Goal: Check status: Check status

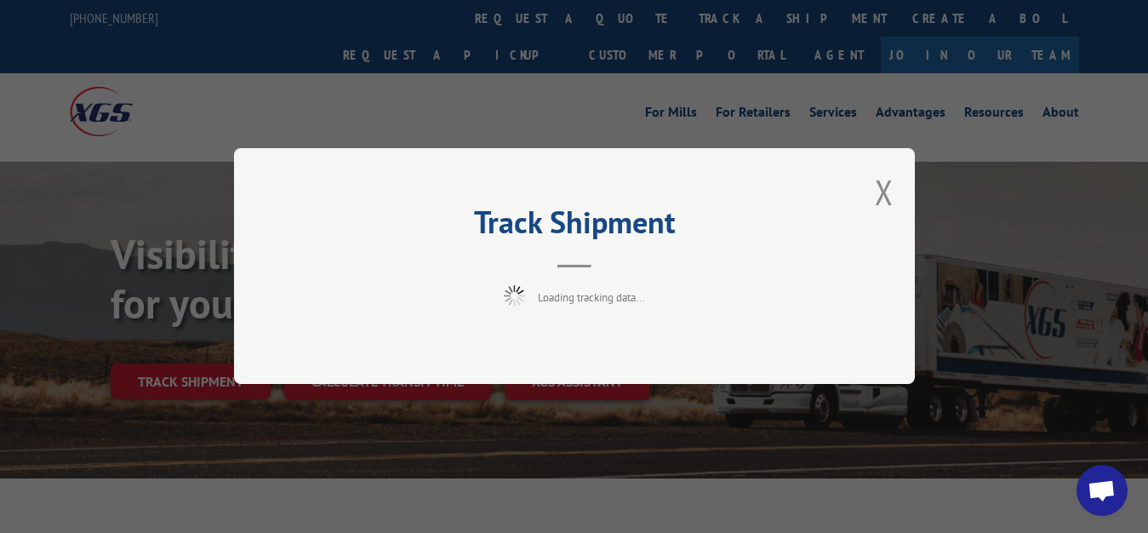
scroll to position [87, 0]
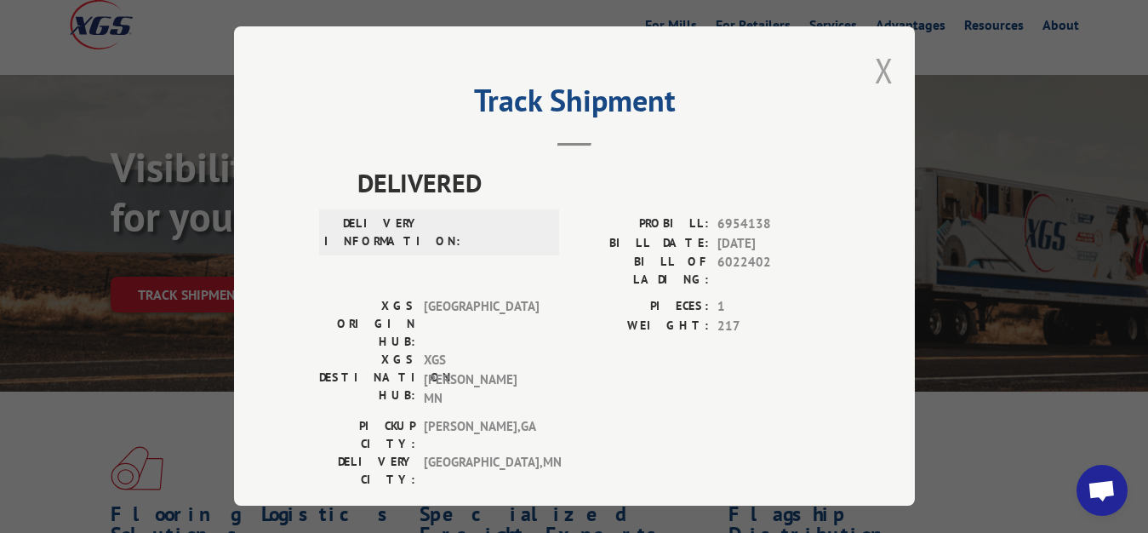
click at [877, 63] on button "Close modal" at bounding box center [884, 70] width 19 height 45
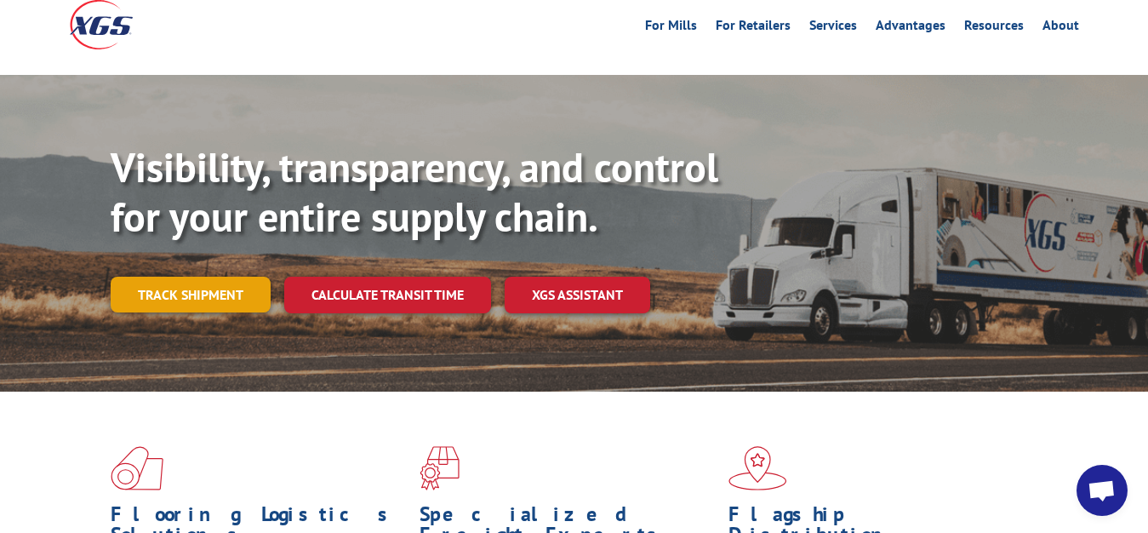
click at [163, 277] on link "Track shipment" at bounding box center [191, 295] width 160 height 36
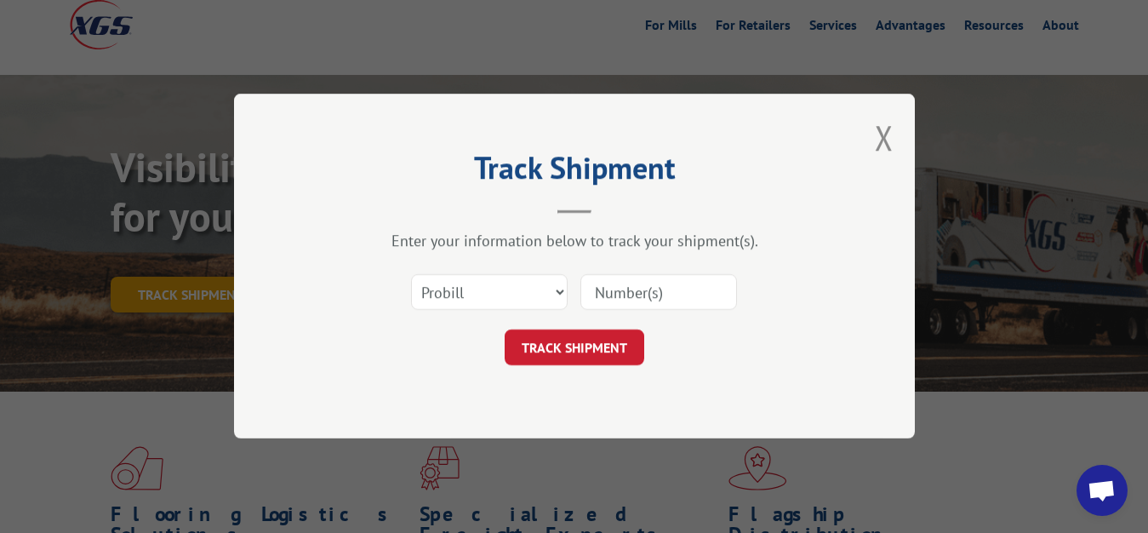
scroll to position [0, 0]
click at [411, 275] on select "Select category... Probill BOL PO" at bounding box center [489, 293] width 157 height 36
select select "bol"
click option "BOL" at bounding box center [0, 0] width 0 height 0
drag, startPoint x: 596, startPoint y: 314, endPoint x: 598, endPoint y: 297, distance: 17.1
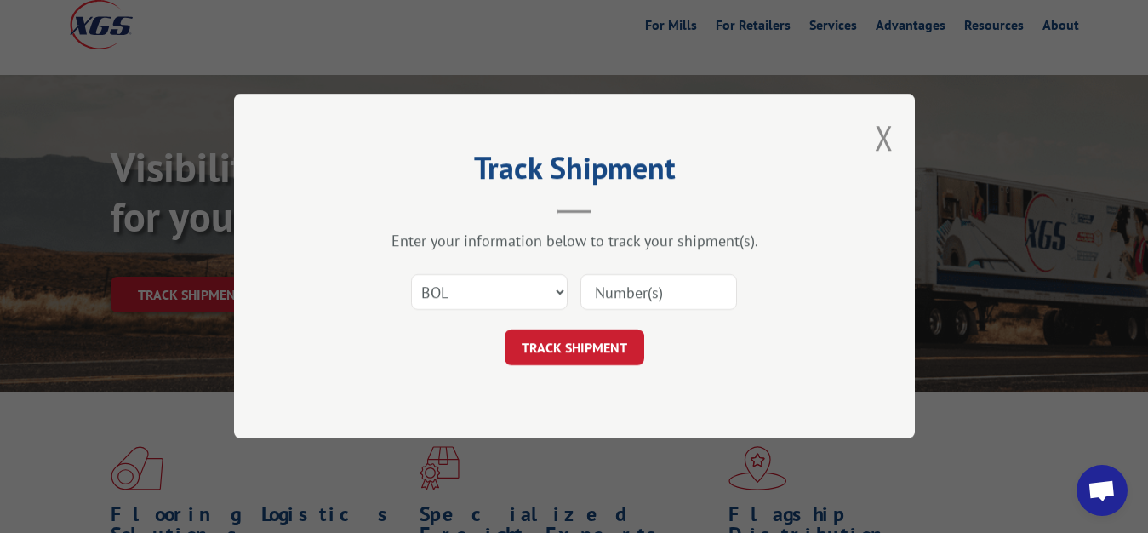
click at [596, 311] on div "Select category... Probill BOL PO" at bounding box center [574, 293] width 511 height 56
drag, startPoint x: 599, startPoint y: 293, endPoint x: 633, endPoint y: 179, distance: 119.1
click at [599, 292] on input at bounding box center [659, 293] width 157 height 36
type input "6022405"
click button "TRACK SHIPMENT" at bounding box center [575, 348] width 140 height 36
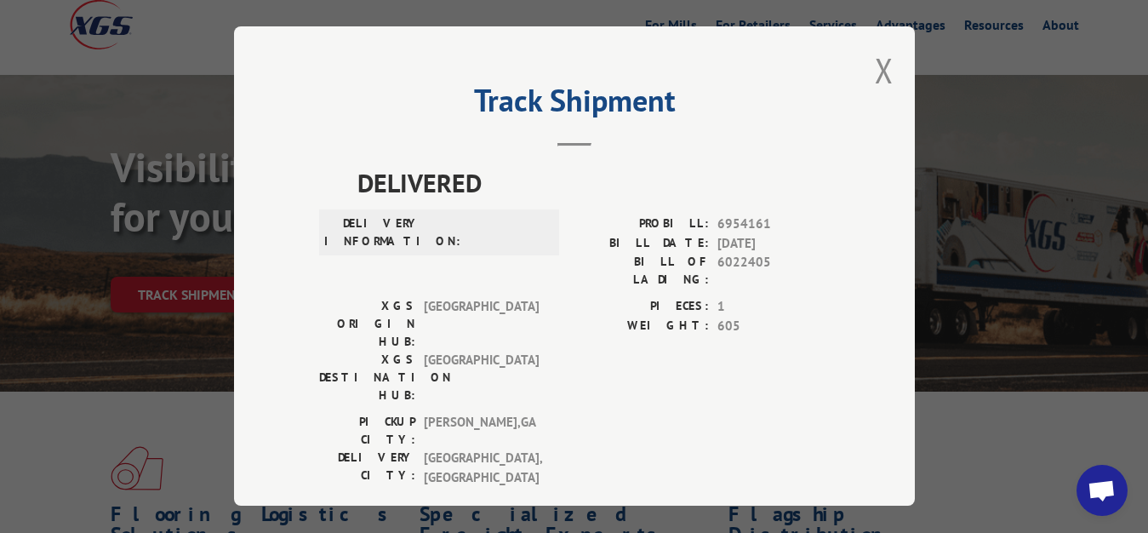
drag, startPoint x: 863, startPoint y: 64, endPoint x: 690, endPoint y: 193, distance: 216.6
click at [875, 67] on button "Close modal" at bounding box center [884, 70] width 19 height 45
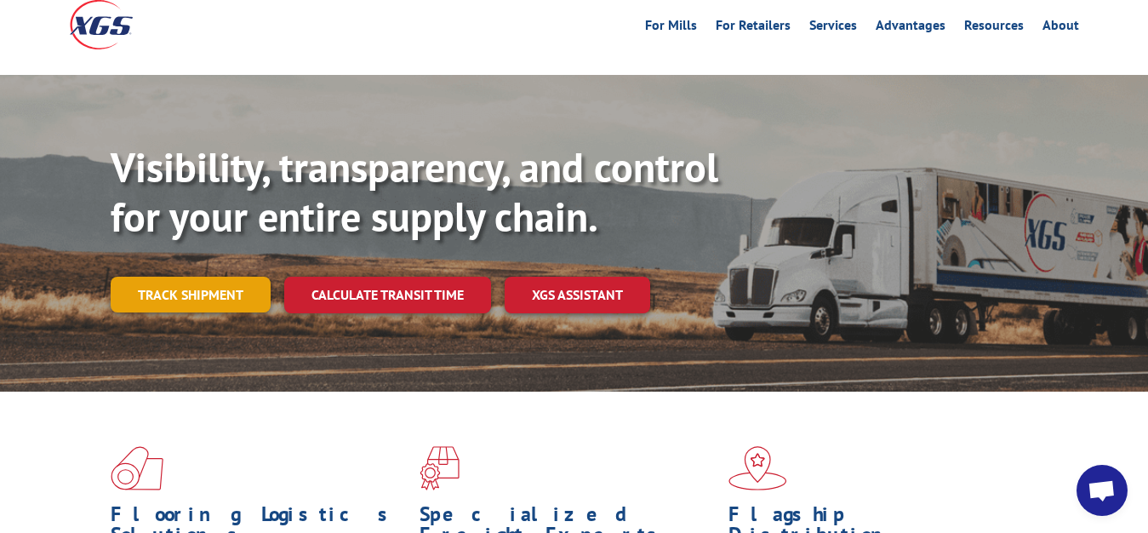
click at [183, 277] on link "Track shipment" at bounding box center [191, 295] width 160 height 36
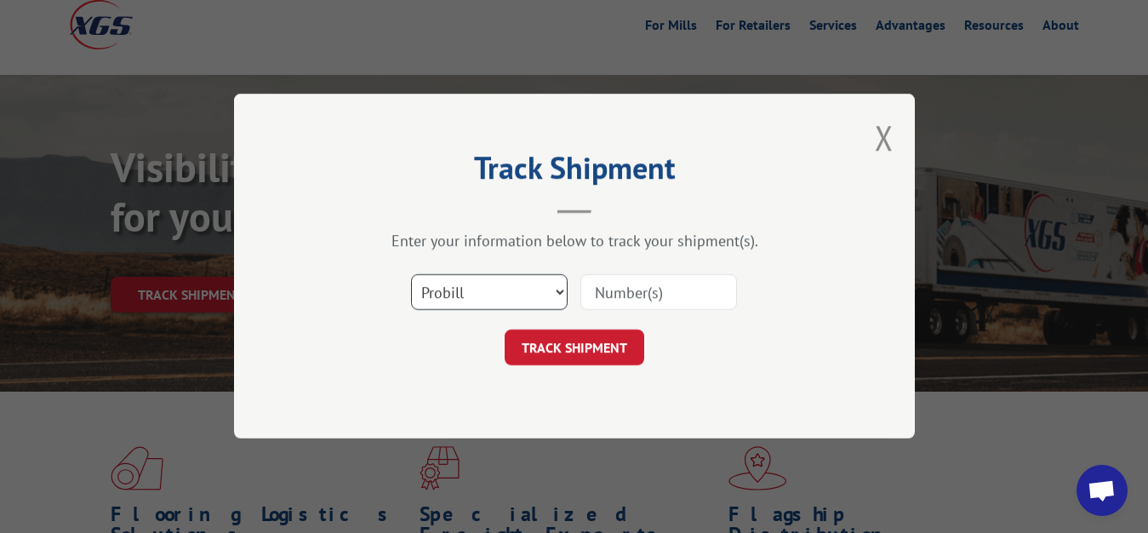
click at [411, 275] on select "Select category... Probill BOL PO" at bounding box center [489, 293] width 157 height 36
select select "bol"
click option "BOL" at bounding box center [0, 0] width 0 height 0
click at [623, 283] on input at bounding box center [659, 293] width 157 height 36
type input "6022403"
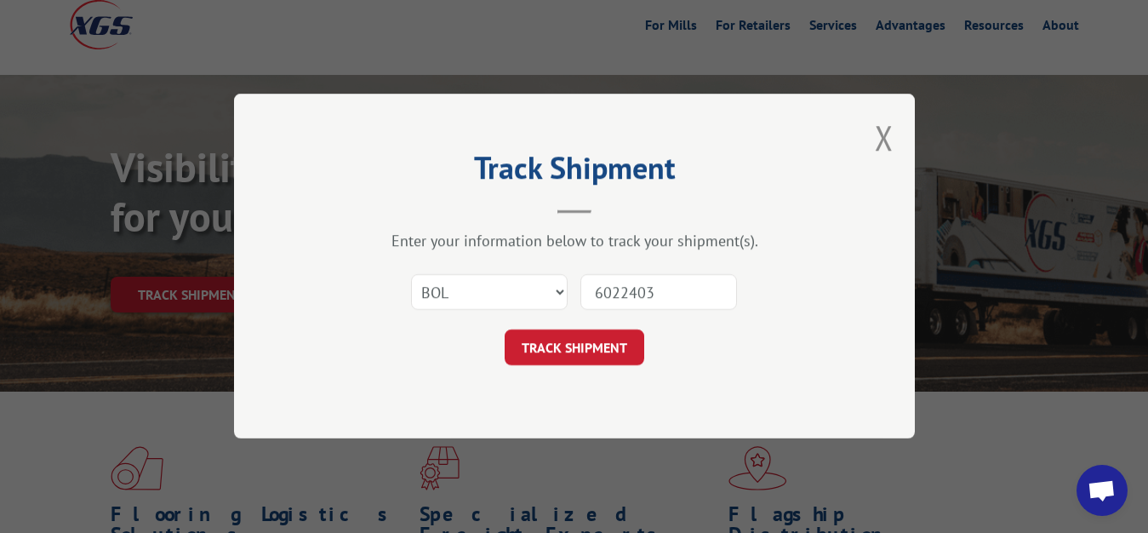
click button "TRACK SHIPMENT" at bounding box center [575, 348] width 140 height 36
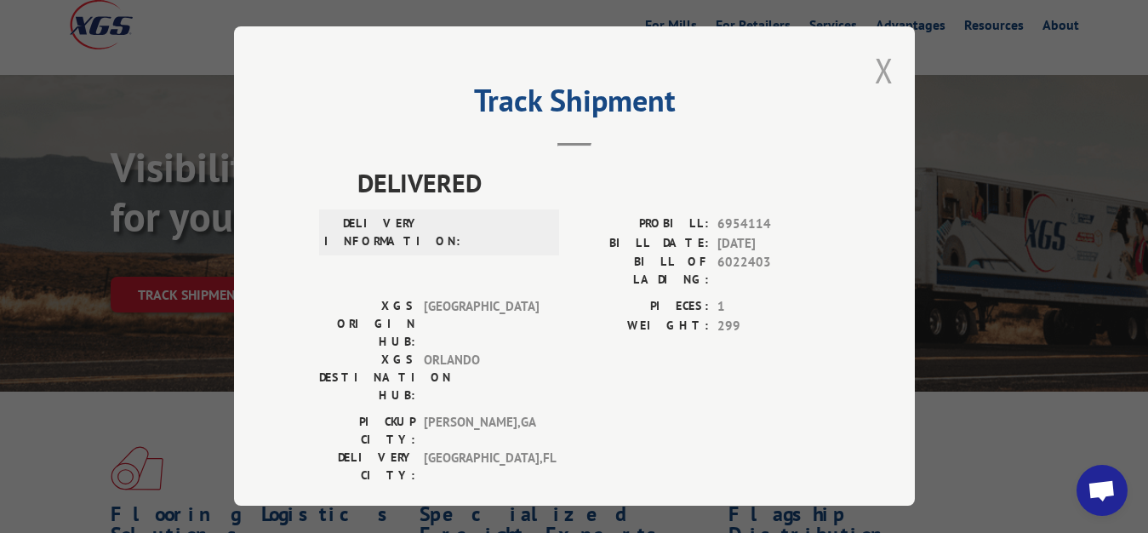
drag, startPoint x: 870, startPoint y: 57, endPoint x: 605, endPoint y: 208, distance: 304.6
click at [875, 63] on button "Close modal" at bounding box center [884, 70] width 19 height 45
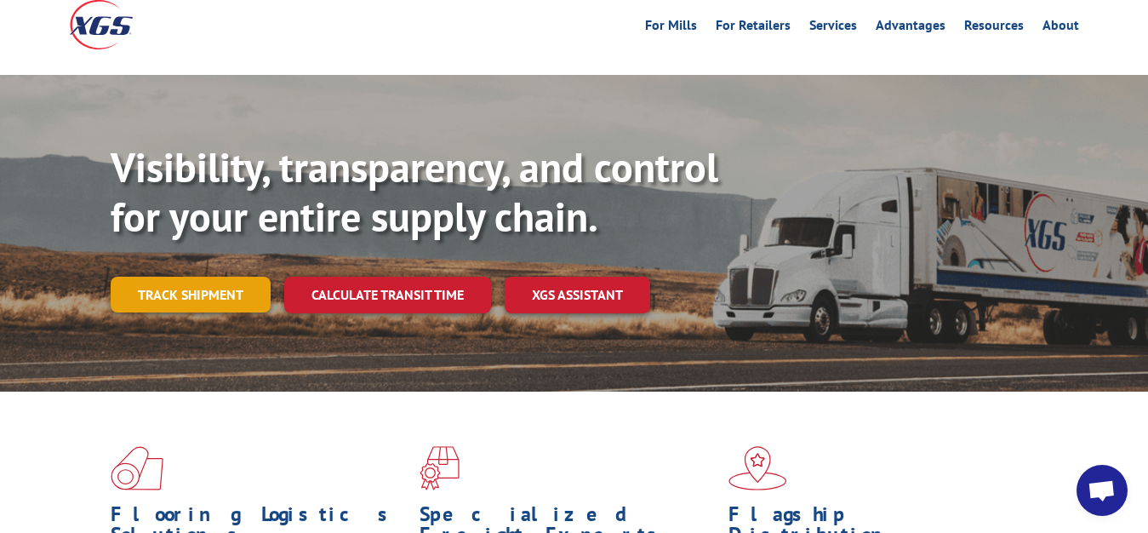
click at [149, 277] on link "Track shipment" at bounding box center [191, 295] width 160 height 36
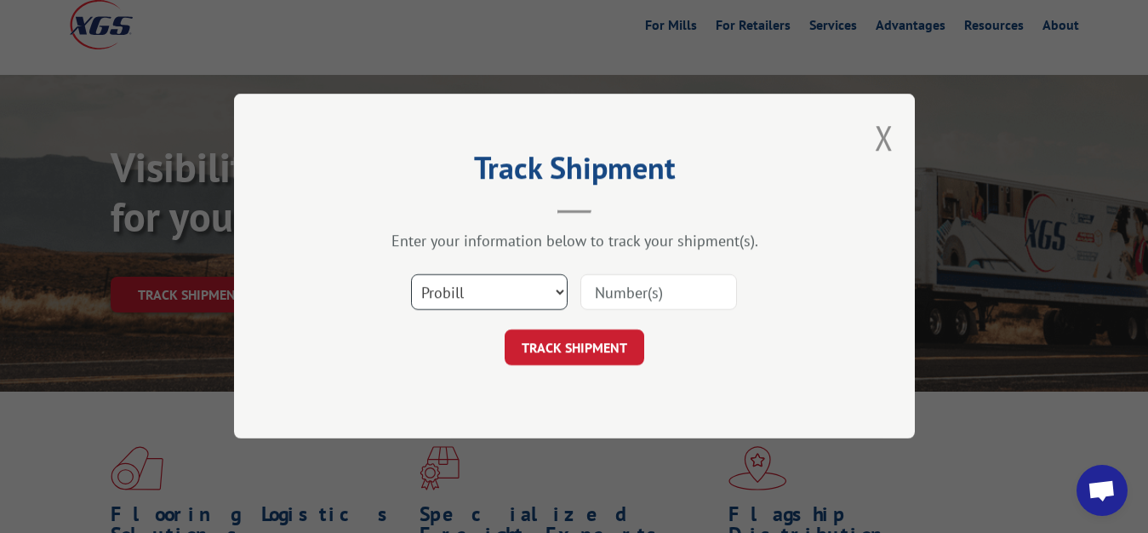
click at [411, 275] on select "Select category... Probill BOL PO" at bounding box center [489, 293] width 157 height 36
select select "bol"
click option "BOL" at bounding box center [0, 0] width 0 height 0
click at [608, 287] on input at bounding box center [659, 293] width 157 height 36
type input "6022404"
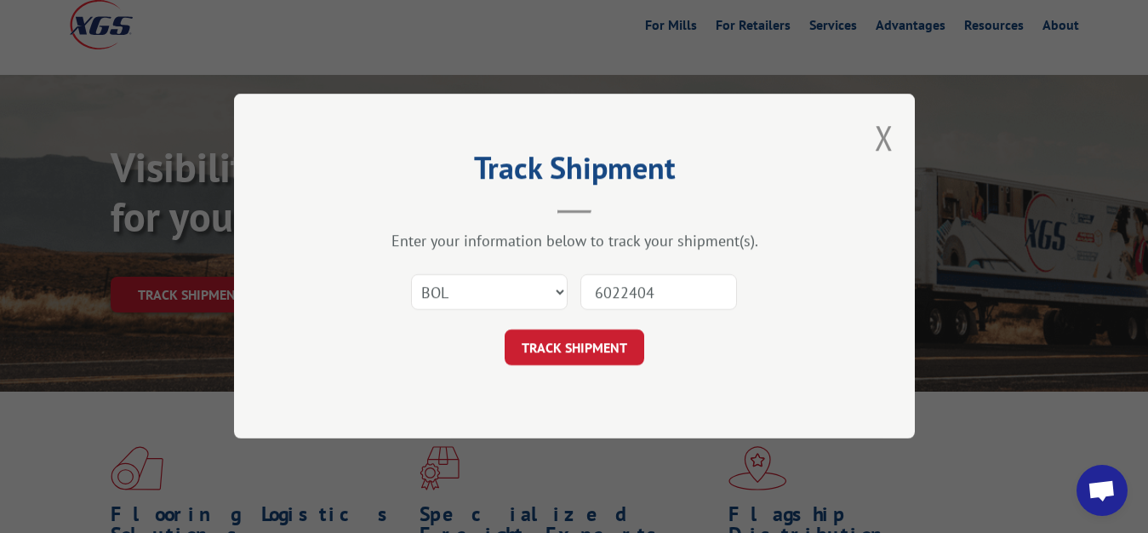
click button "TRACK SHIPMENT" at bounding box center [575, 348] width 140 height 36
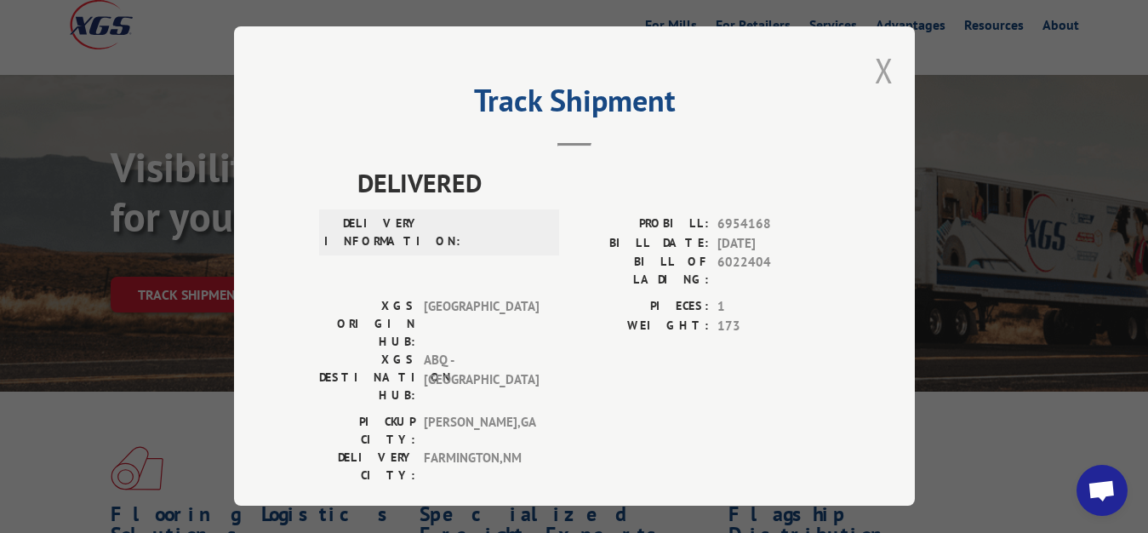
click at [875, 70] on button "Close modal" at bounding box center [884, 70] width 19 height 45
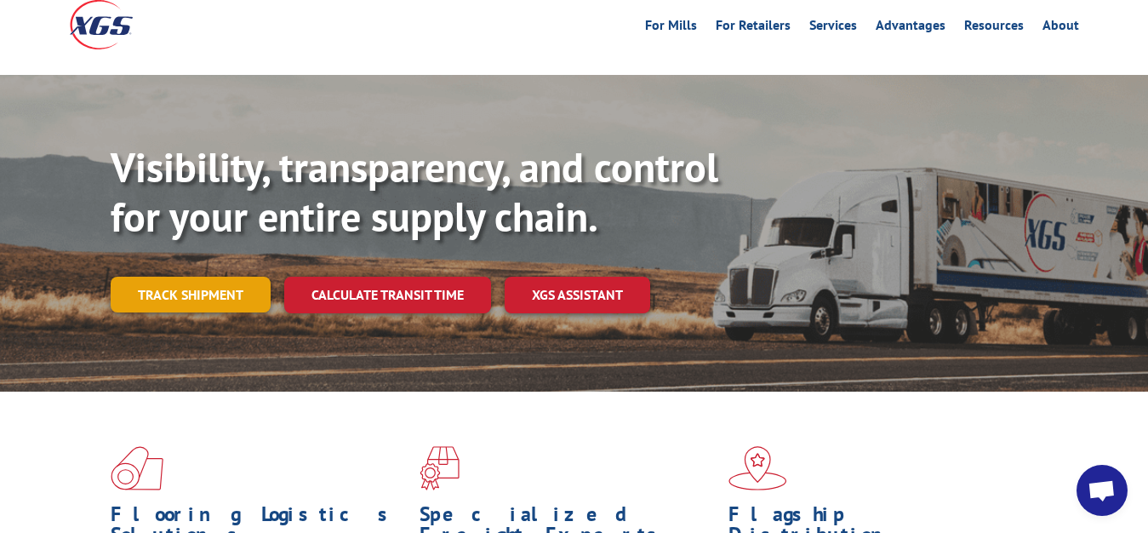
click at [215, 277] on link "Track shipment" at bounding box center [191, 295] width 160 height 36
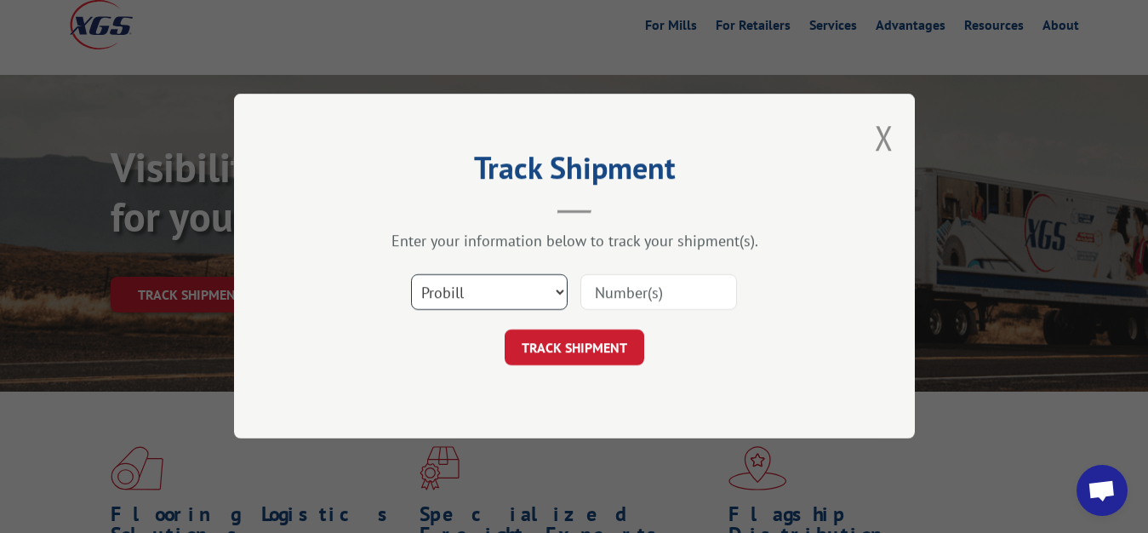
click at [411, 275] on select "Select category... Probill BOL PO" at bounding box center [489, 293] width 157 height 36
select select "bol"
click option "BOL" at bounding box center [0, 0] width 0 height 0
click at [599, 295] on input at bounding box center [659, 293] width 157 height 36
